Goal: Communication & Community: Answer question/provide support

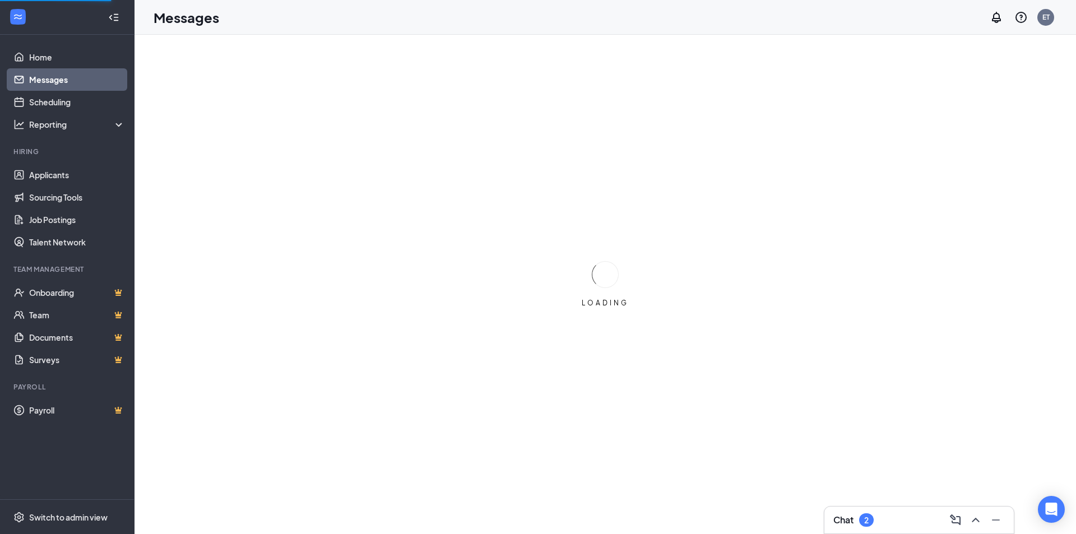
click at [963, 524] on div at bounding box center [955, 520] width 18 height 18
click at [975, 522] on icon "ChevronUp" at bounding box center [975, 519] width 13 height 13
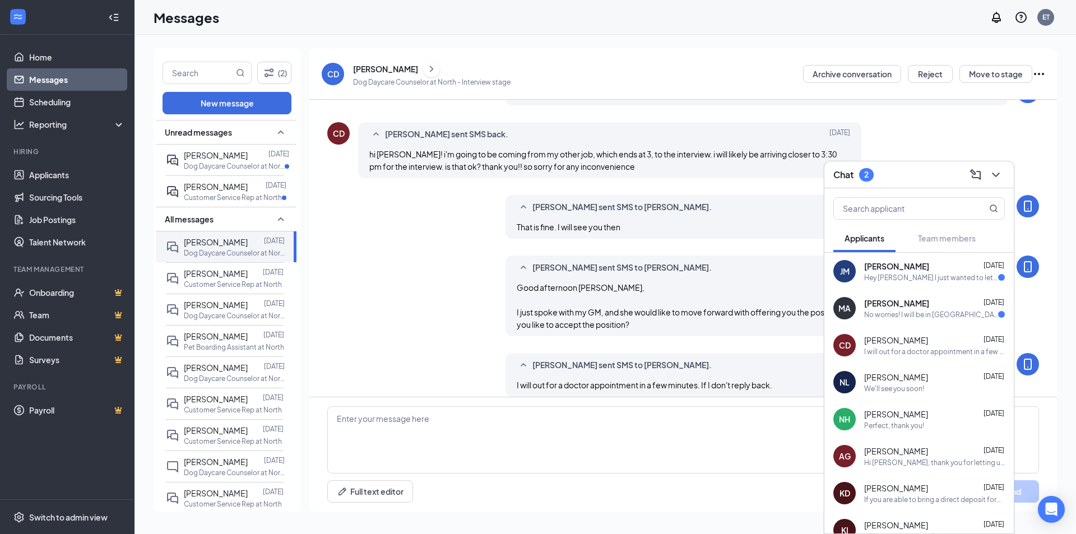
scroll to position [229, 0]
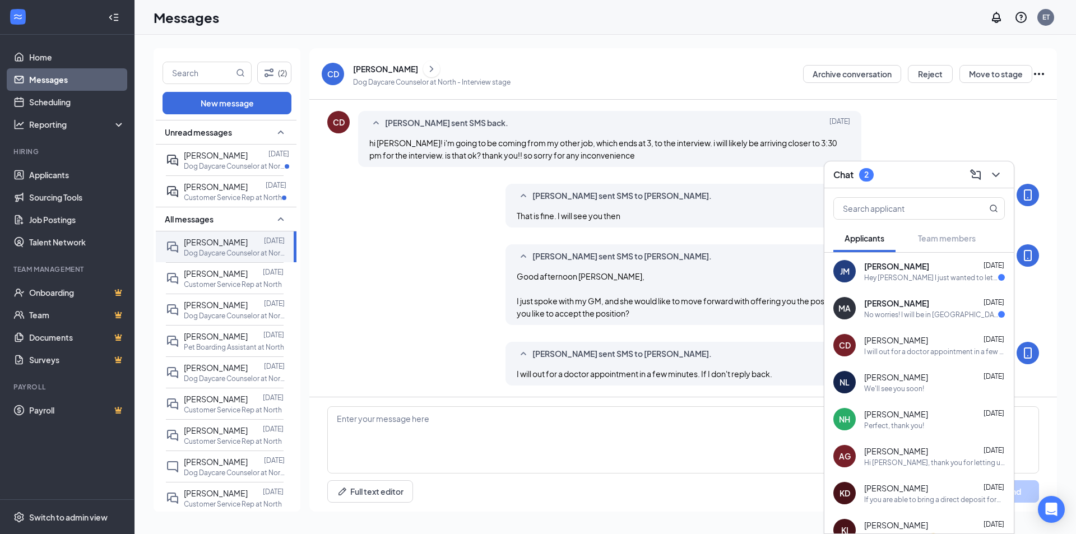
click at [895, 279] on div "Hey [PERSON_NAME] I just wanted to let you know I will be at work [DATE] and [D…" at bounding box center [931, 278] width 134 height 10
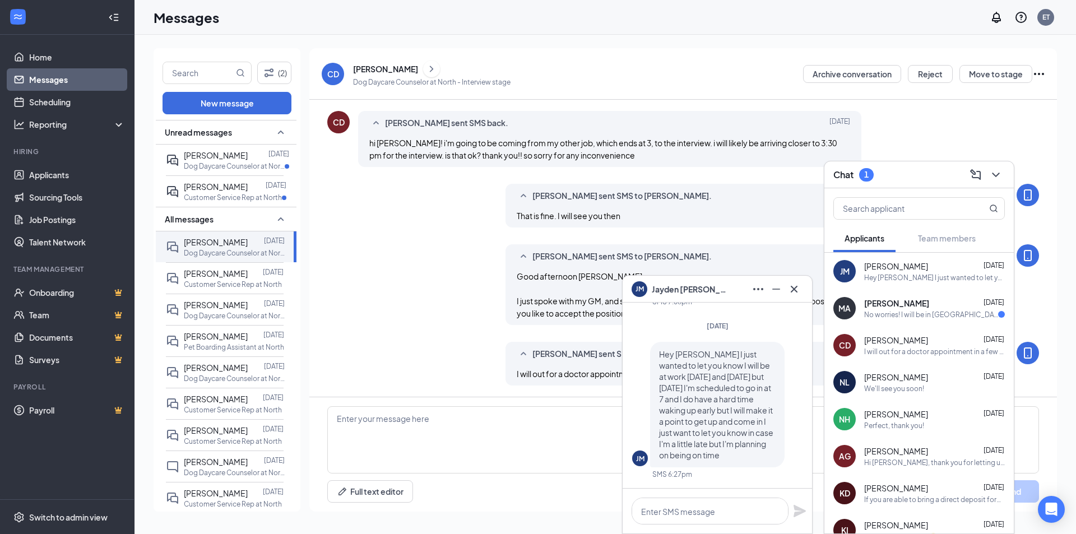
click at [918, 304] on span "[PERSON_NAME]" at bounding box center [896, 303] width 65 height 11
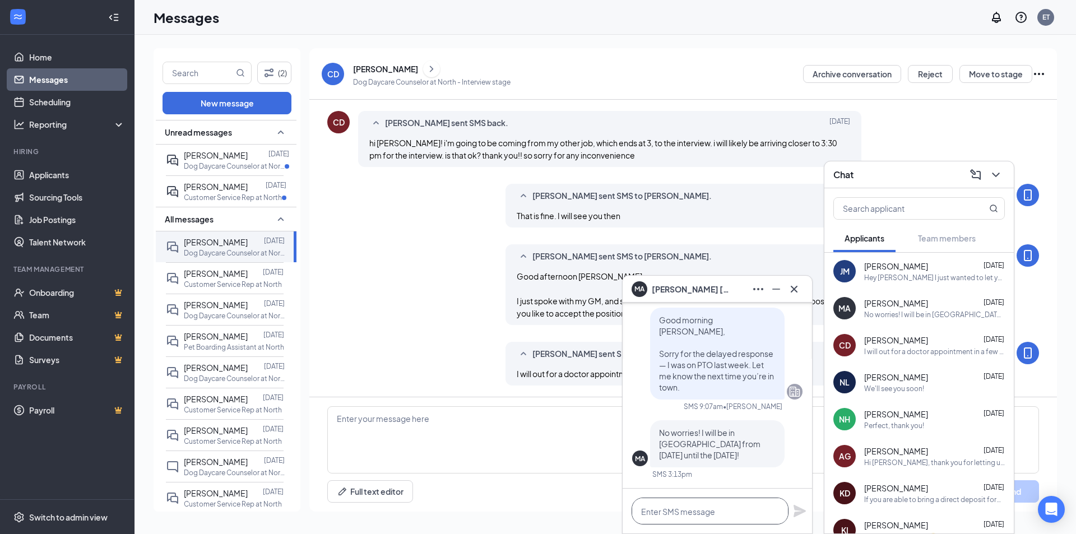
click at [701, 510] on textarea at bounding box center [709, 511] width 157 height 27
type textarea "A"
click at [895, 268] on span "[PERSON_NAME]" at bounding box center [896, 266] width 64 height 11
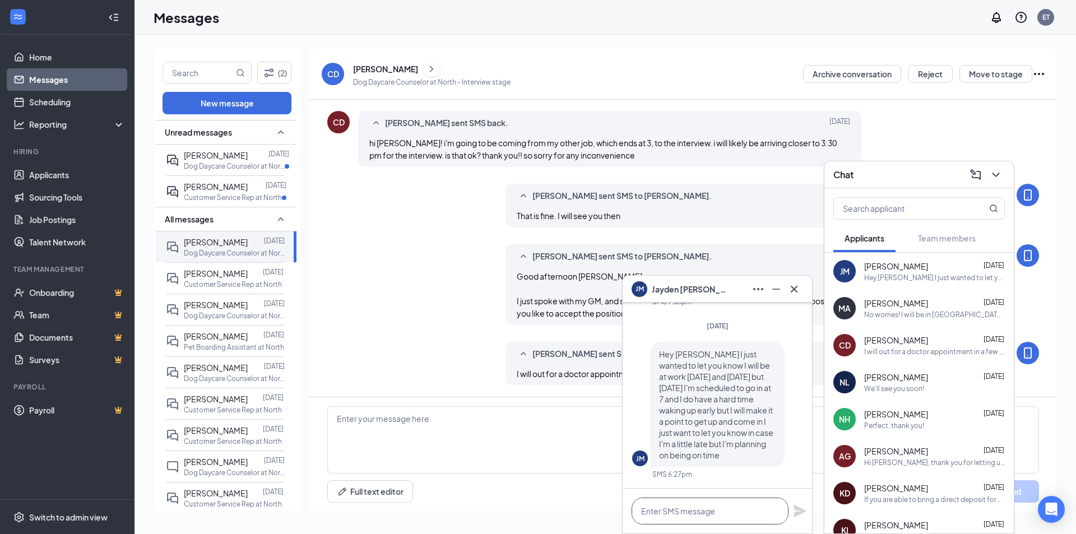
click at [665, 506] on textarea at bounding box center [709, 511] width 157 height 27
type textarea "N"
click at [684, 527] on div at bounding box center [716, 511] width 189 height 45
click at [683, 520] on textarea at bounding box center [709, 511] width 157 height 27
type textarea "I can switch you to an afternoon shift instead."
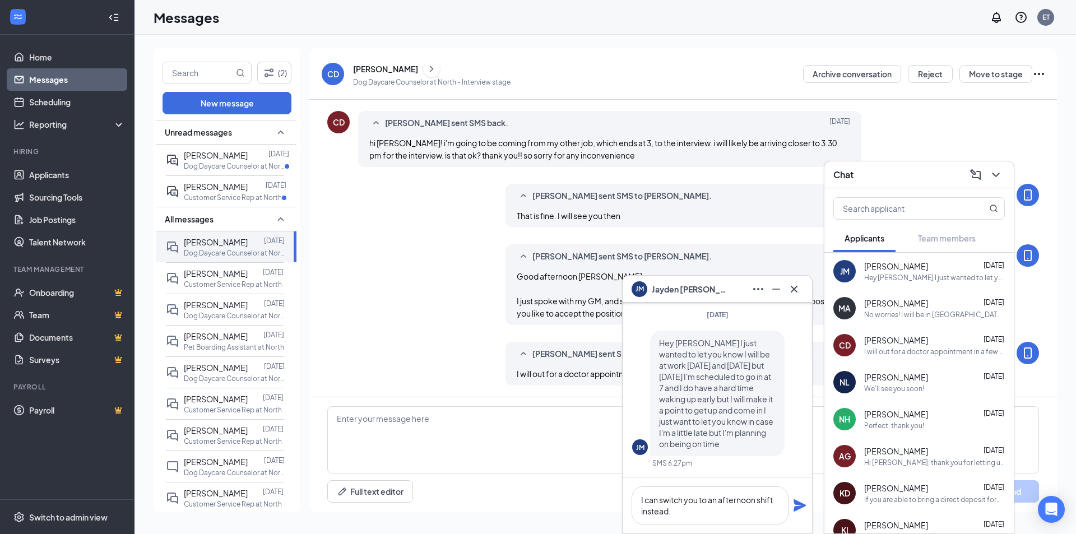
click at [798, 508] on icon "Plane" at bounding box center [799, 505] width 12 height 12
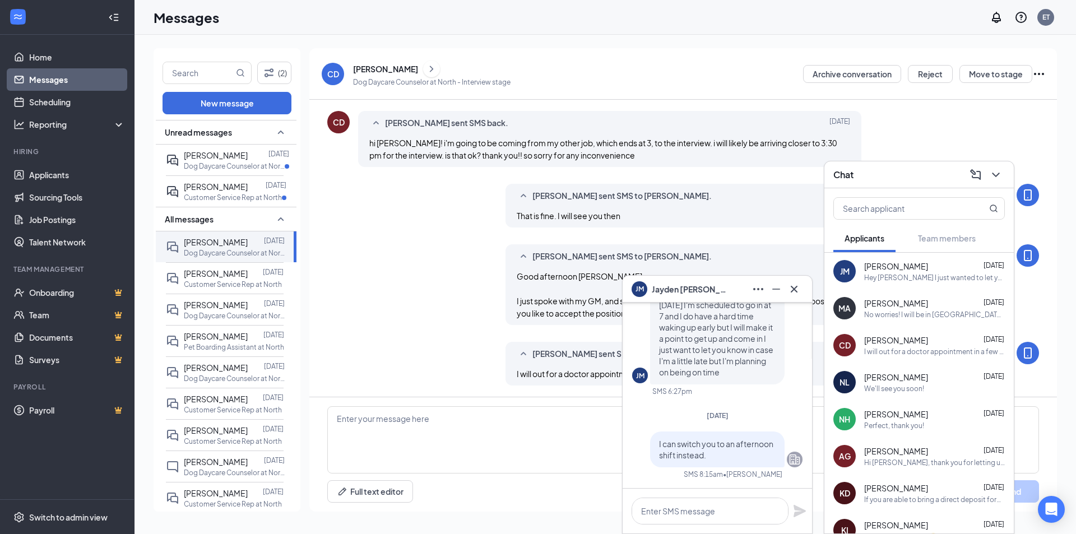
scroll to position [0, 0]
click at [929, 320] on div "MA [PERSON_NAME] [DATE] No worries! I will be in [GEOGRAPHIC_DATA] from [DATE] …" at bounding box center [918, 308] width 189 height 37
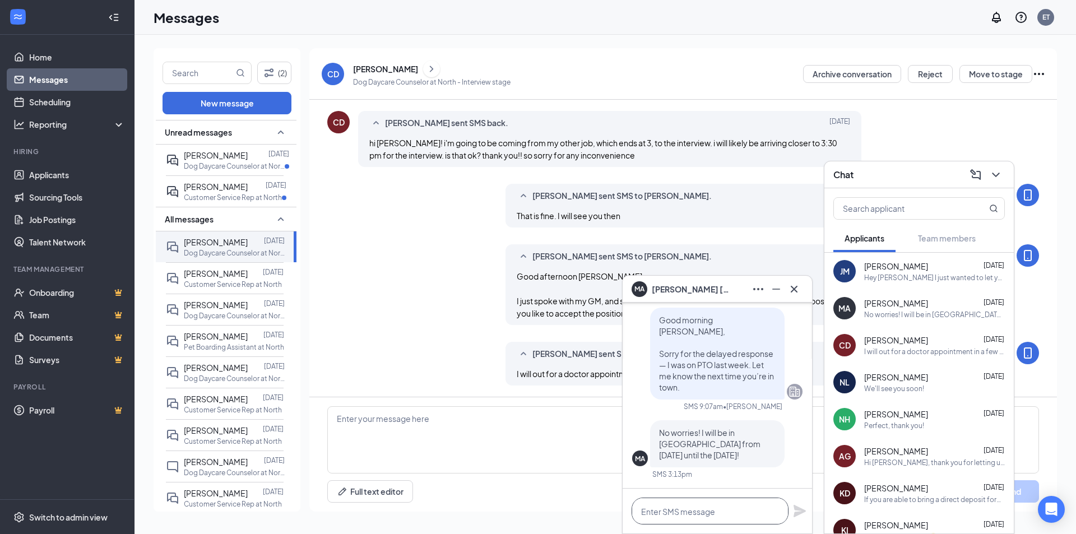
click at [696, 510] on textarea at bounding box center [709, 511] width 157 height 27
paste textarea "Can you come in for an interview on the 1st at 9:00 AM?"
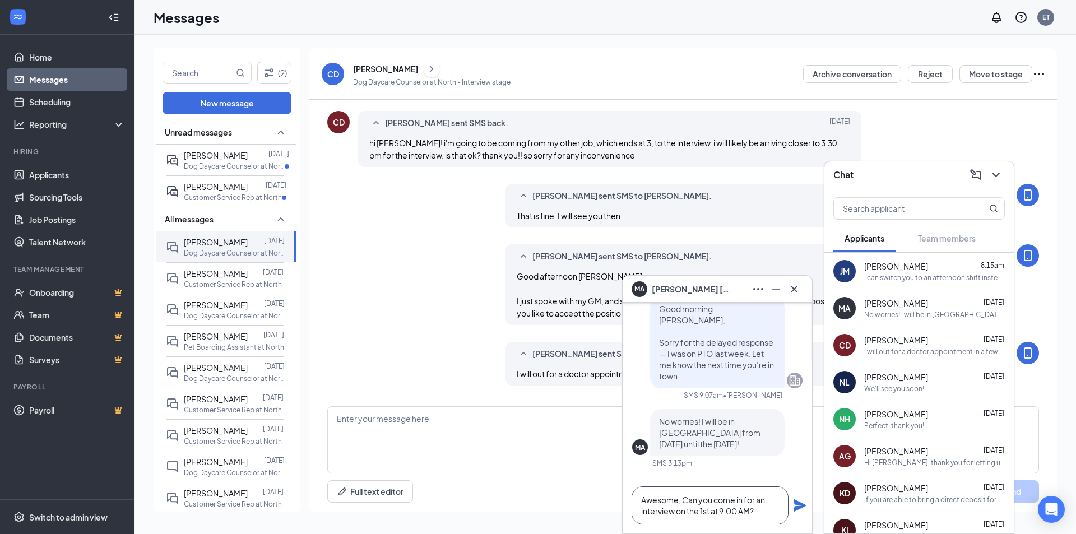
type textarea "Awesome, Can you come in for an interview on the 1st at 9:00 AM?"
click at [798, 508] on icon "Plane" at bounding box center [799, 505] width 12 height 12
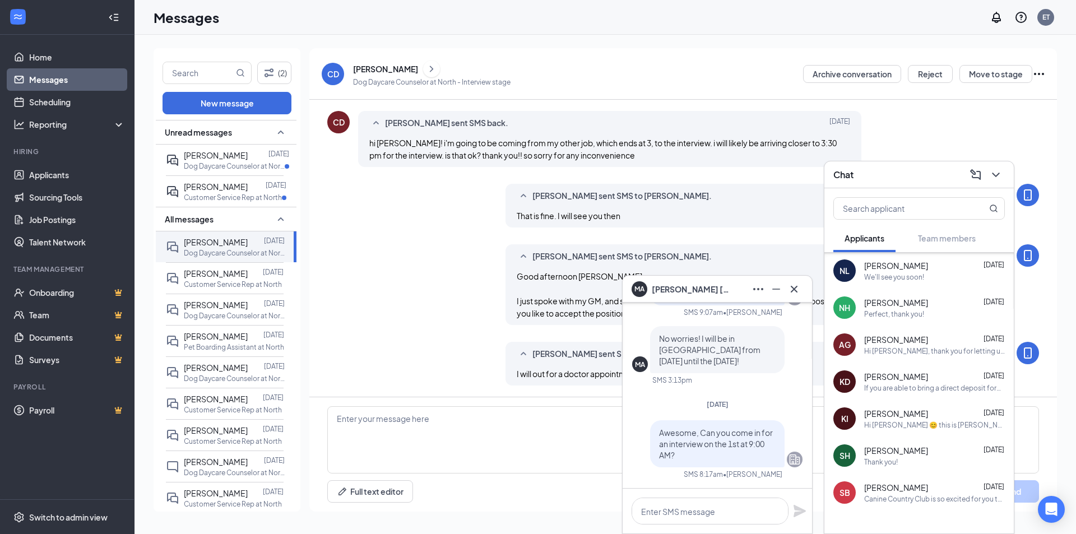
scroll to position [112, 0]
click at [949, 430] on div "KI [PERSON_NAME] [DATE] Hi [PERSON_NAME] 😊 this is [PERSON_NAME]. Just followin…" at bounding box center [918, 417] width 189 height 37
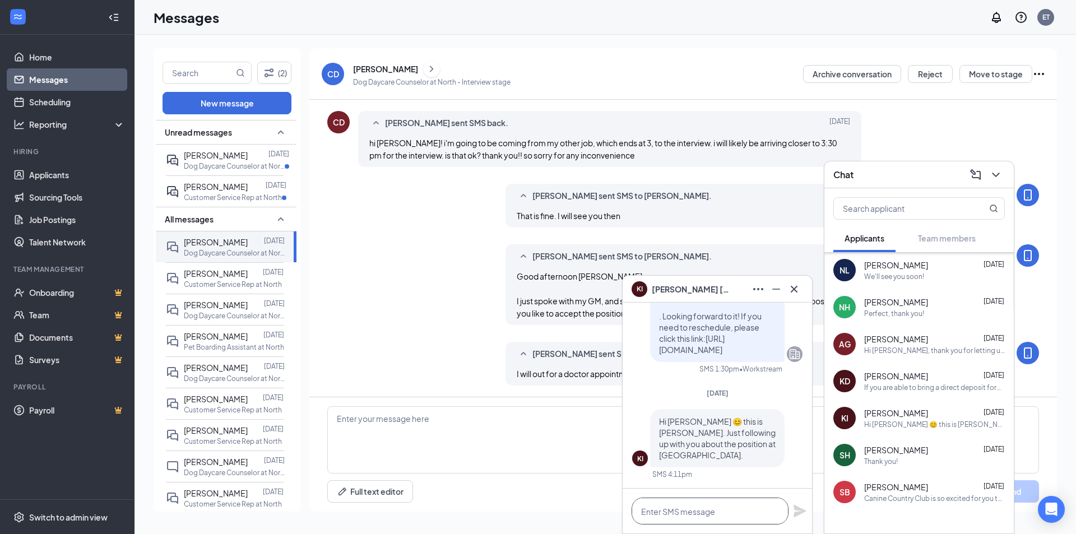
click at [721, 519] on textarea at bounding box center [709, 511] width 157 height 27
paste textarea "Hi [PERSON_NAME], Sorry for the late response — I was on PTO last week. I’d lik…"
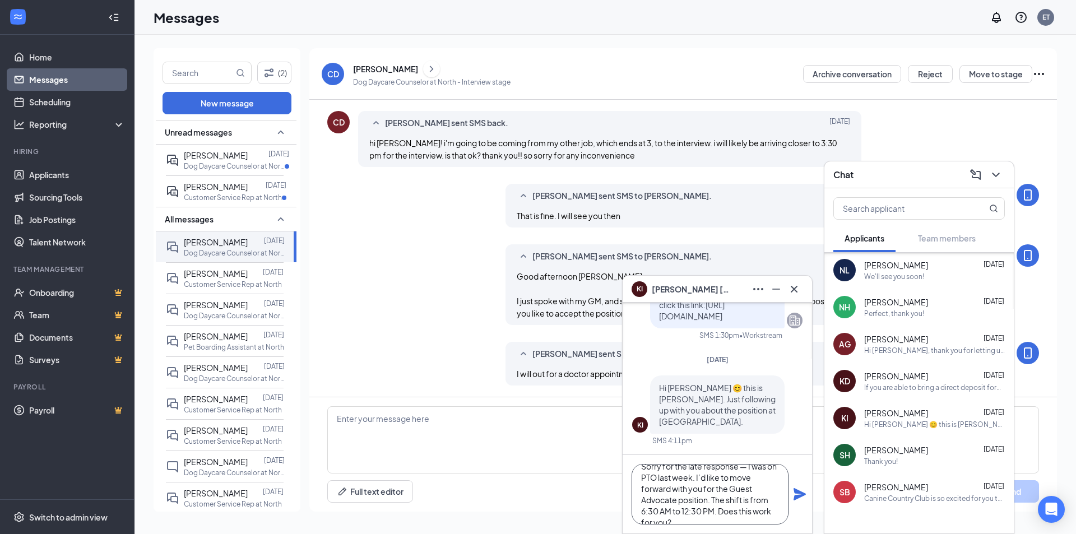
scroll to position [0, 0]
click at [666, 479] on textarea "Hi [PERSON_NAME], Hi [PERSON_NAME], Sorry for the late response — I was on PTO …" at bounding box center [709, 494] width 157 height 61
click at [748, 491] on textarea "Hi [PERSON_NAME], Sorry for the late response — I was on PTO last week. I’d lik…" at bounding box center [709, 494] width 157 height 61
type textarea "Hi [PERSON_NAME], Sorry for the late response .I was on PTO last week. I’d like…"
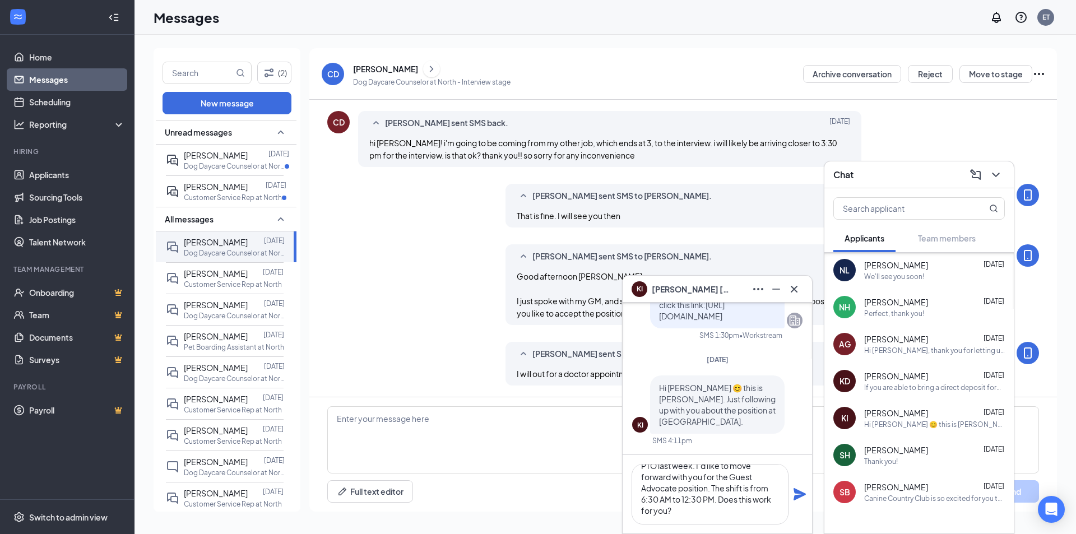
click at [797, 495] on icon "Plane" at bounding box center [799, 494] width 12 height 12
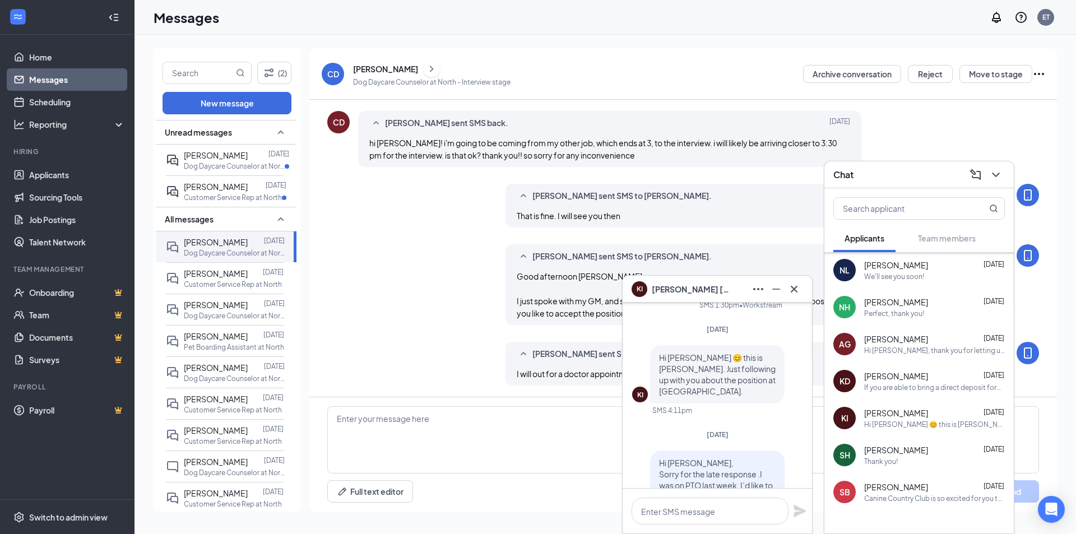
scroll to position [0, 0]
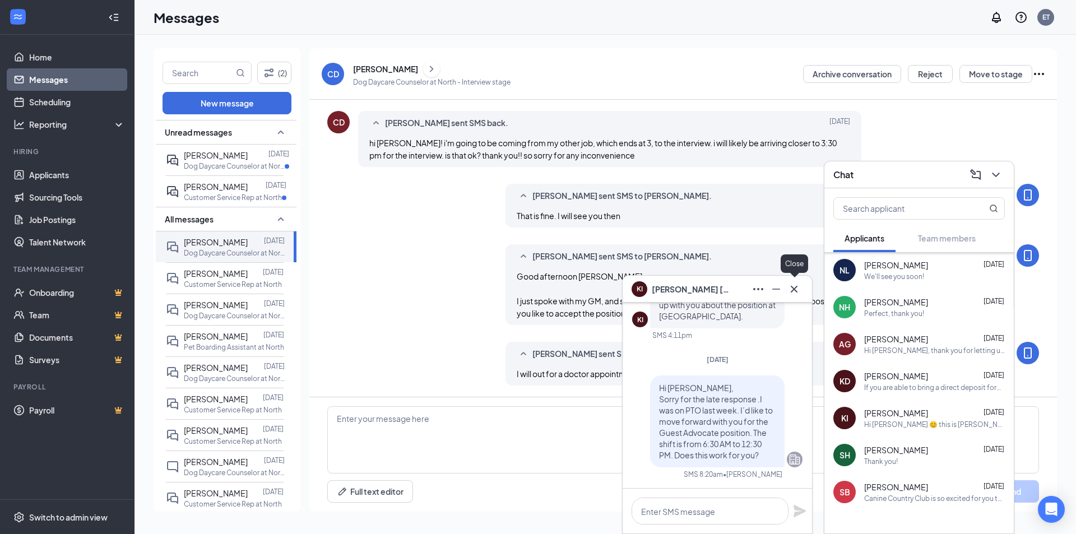
click at [800, 284] on icon "Cross" at bounding box center [793, 288] width 13 height 13
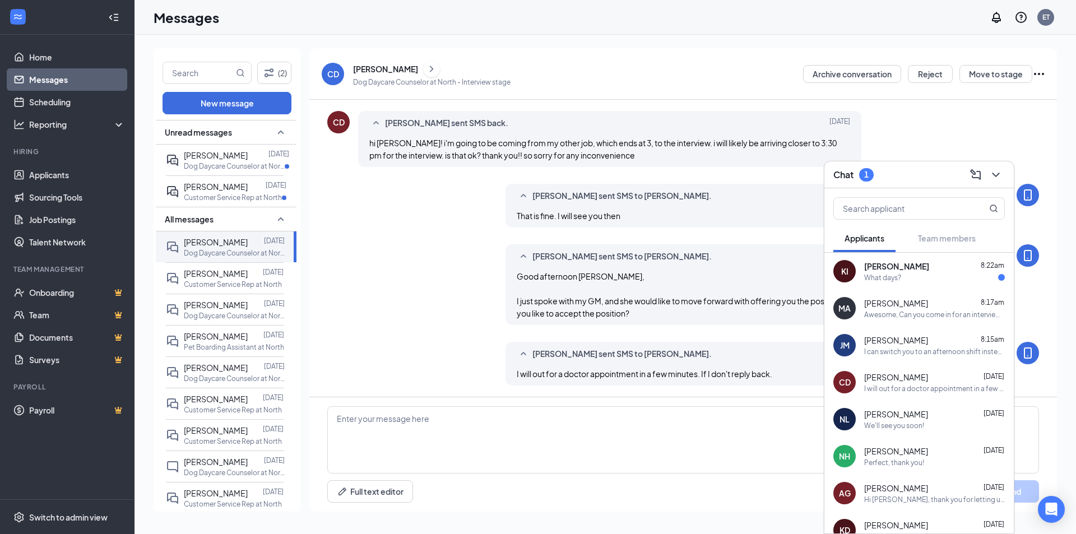
click at [903, 285] on div "KI [PERSON_NAME] 8:22am What days?" at bounding box center [918, 271] width 189 height 37
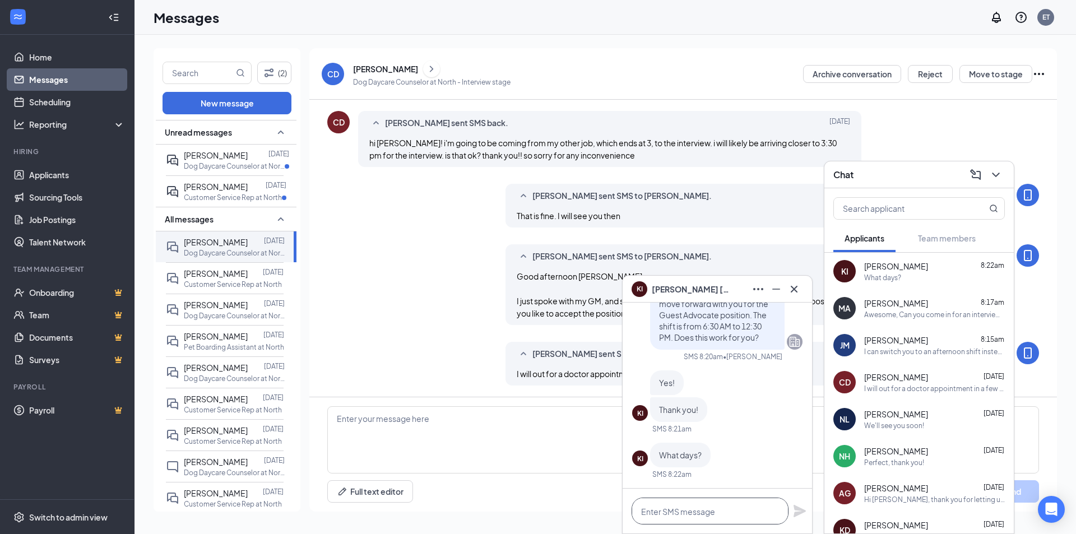
click at [728, 518] on textarea at bounding box center [709, 511] width 157 height 27
click at [692, 511] on textarea at bounding box center [709, 511] width 157 height 27
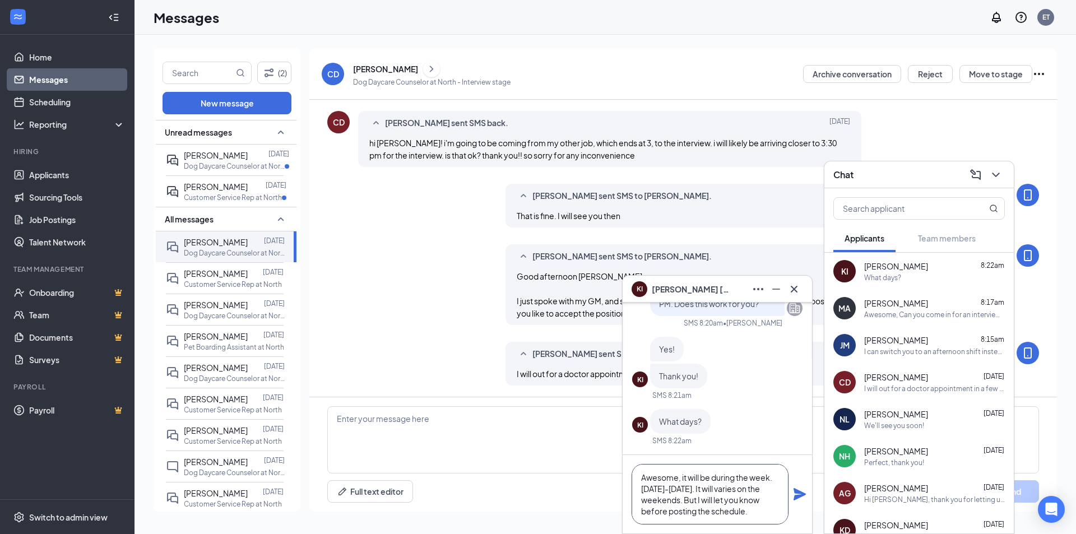
type textarea "Awesome, it will be during the week. [DATE]-[DATE]. It will varies on the weeke…"
click at [896, 496] on div "Hi [PERSON_NAME], thank you for letting us know. I'm so sorry to hear this and …" at bounding box center [934, 500] width 141 height 10
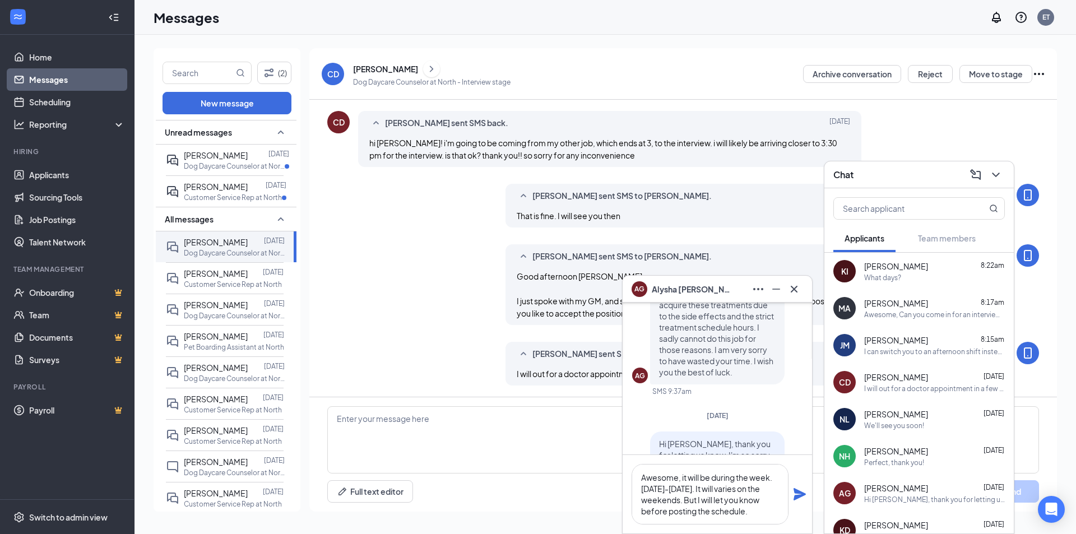
scroll to position [0, 0]
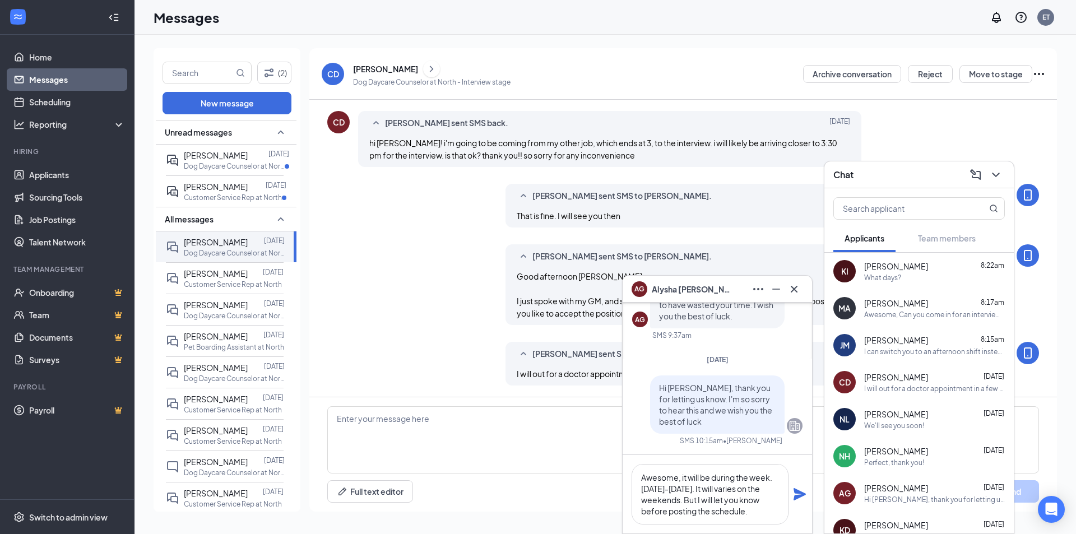
click at [900, 267] on span "[PERSON_NAME]" at bounding box center [896, 266] width 64 height 11
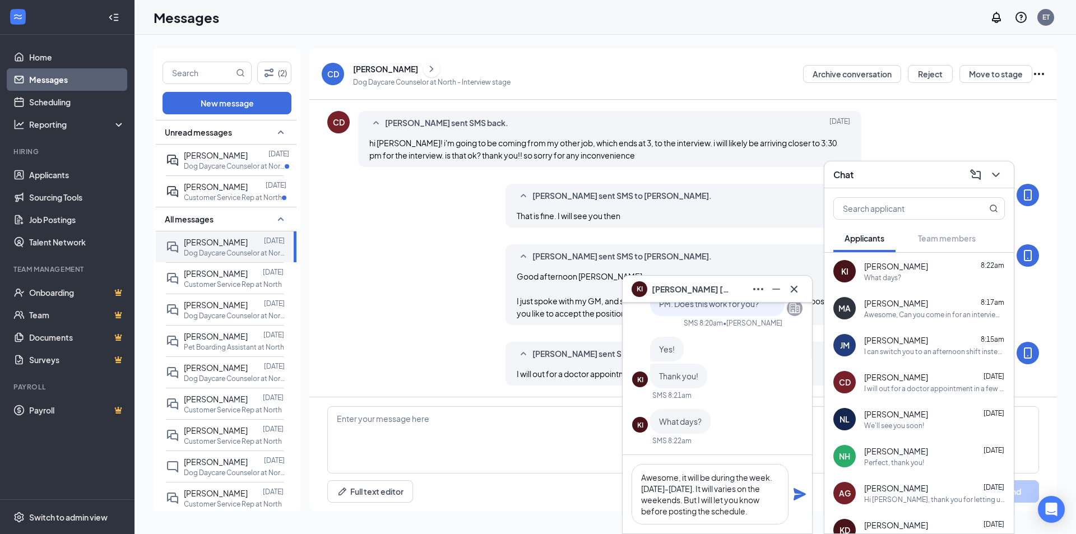
click at [798, 496] on icon "Plane" at bounding box center [799, 494] width 12 height 12
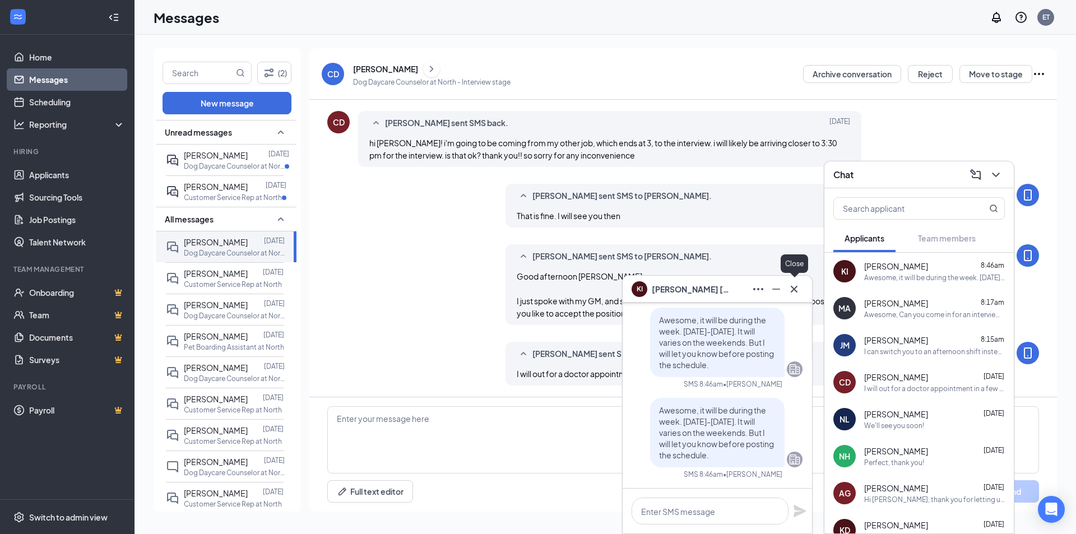
click at [793, 287] on icon "Cross" at bounding box center [793, 288] width 13 height 13
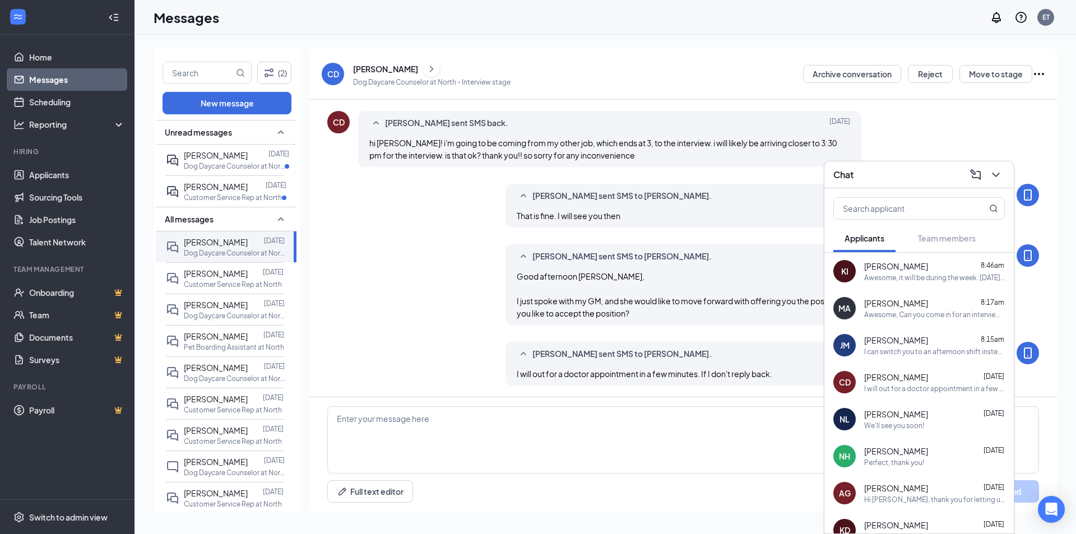
click at [998, 178] on icon "ChevronDown" at bounding box center [995, 174] width 13 height 13
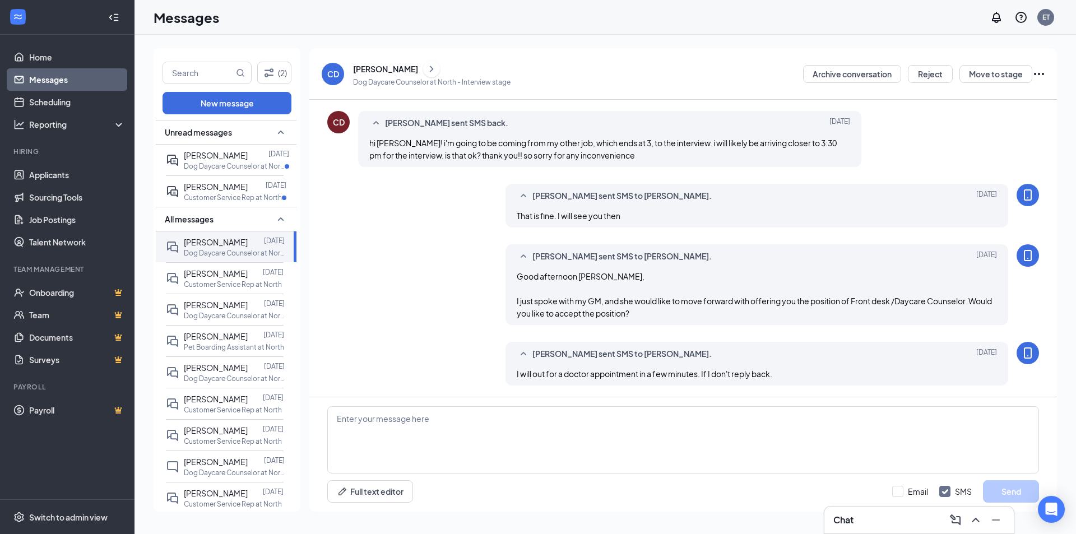
click at [44, 44] on ul "Home Messages Scheduling Reporting Hiring Applicants Sourcing Tools Job Posting…" at bounding box center [67, 267] width 134 height 464
click at [31, 65] on link "Home" at bounding box center [77, 57] width 96 height 22
